Goal: Navigation & Orientation: Understand site structure

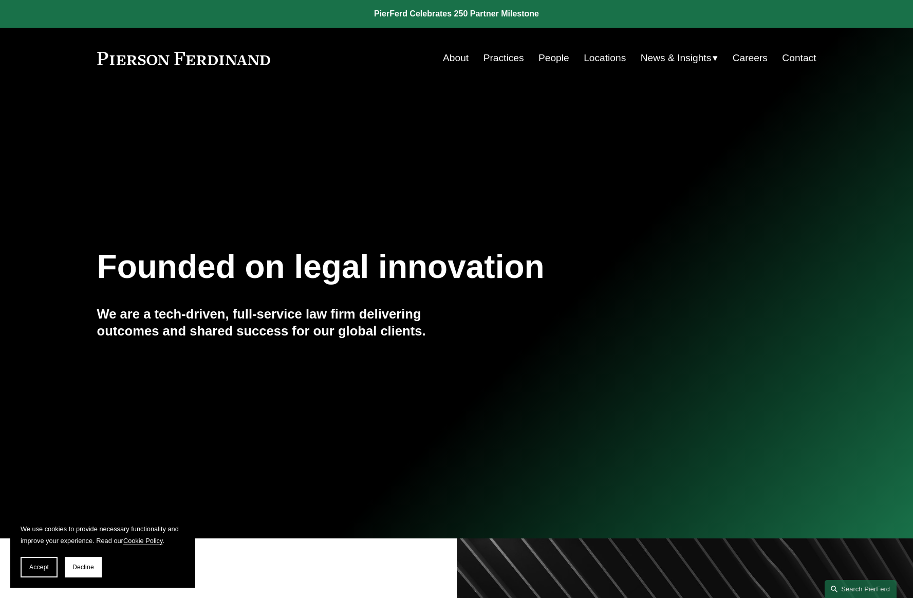
click at [455, 60] on link "About" at bounding box center [456, 58] width 26 height 20
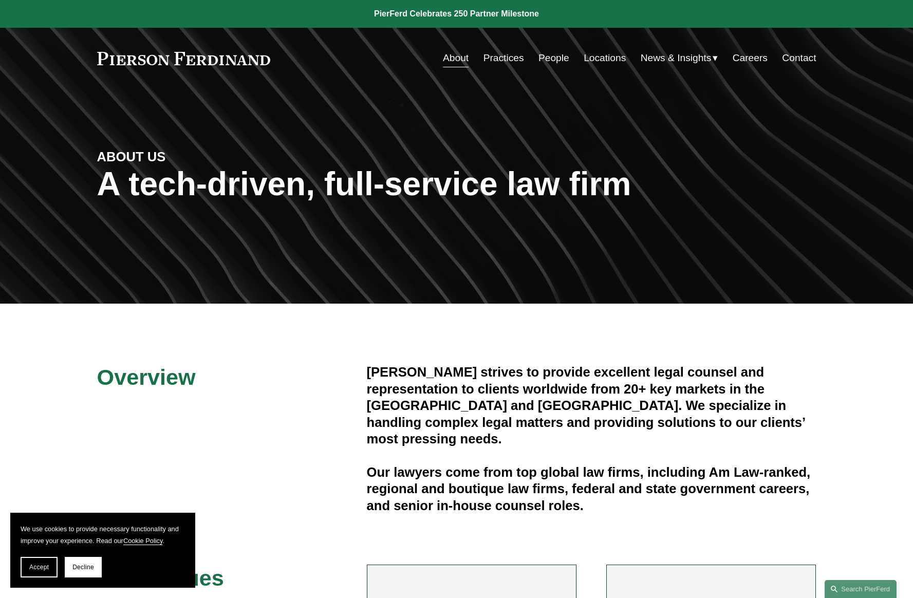
click at [501, 58] on link "Practices" at bounding box center [504, 58] width 41 height 20
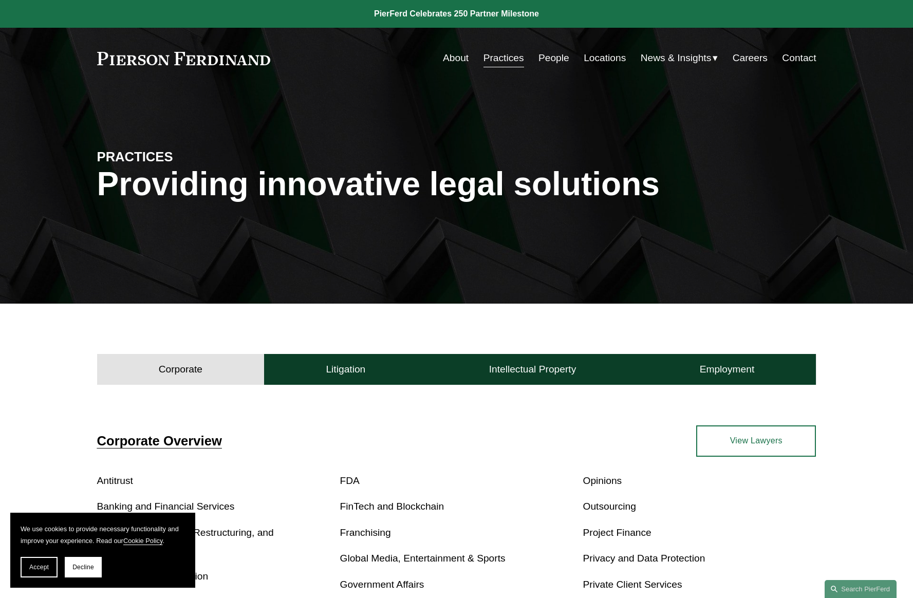
click at [558, 57] on link "People" at bounding box center [554, 58] width 31 height 20
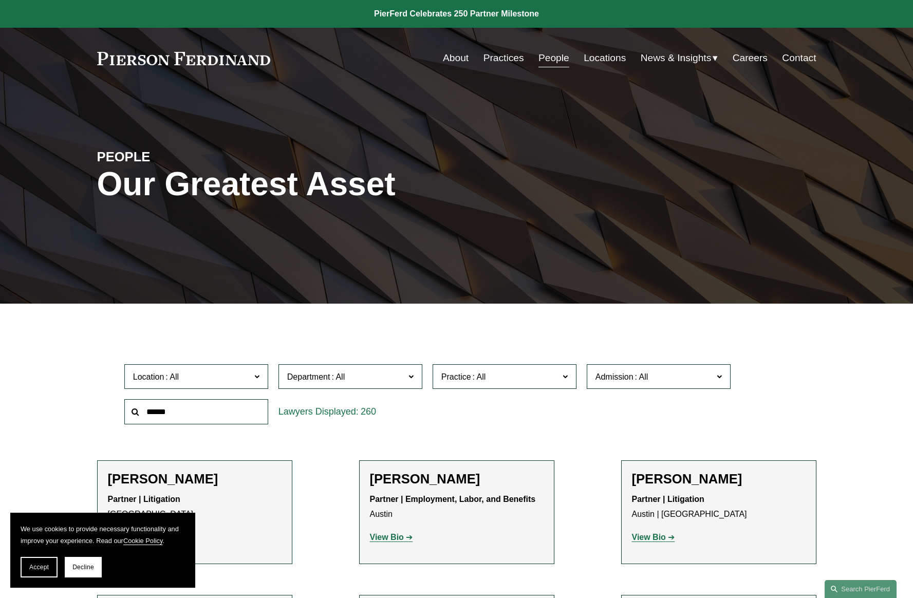
click at [600, 57] on link "Locations" at bounding box center [605, 58] width 42 height 20
